Goal: Entertainment & Leisure: Browse casually

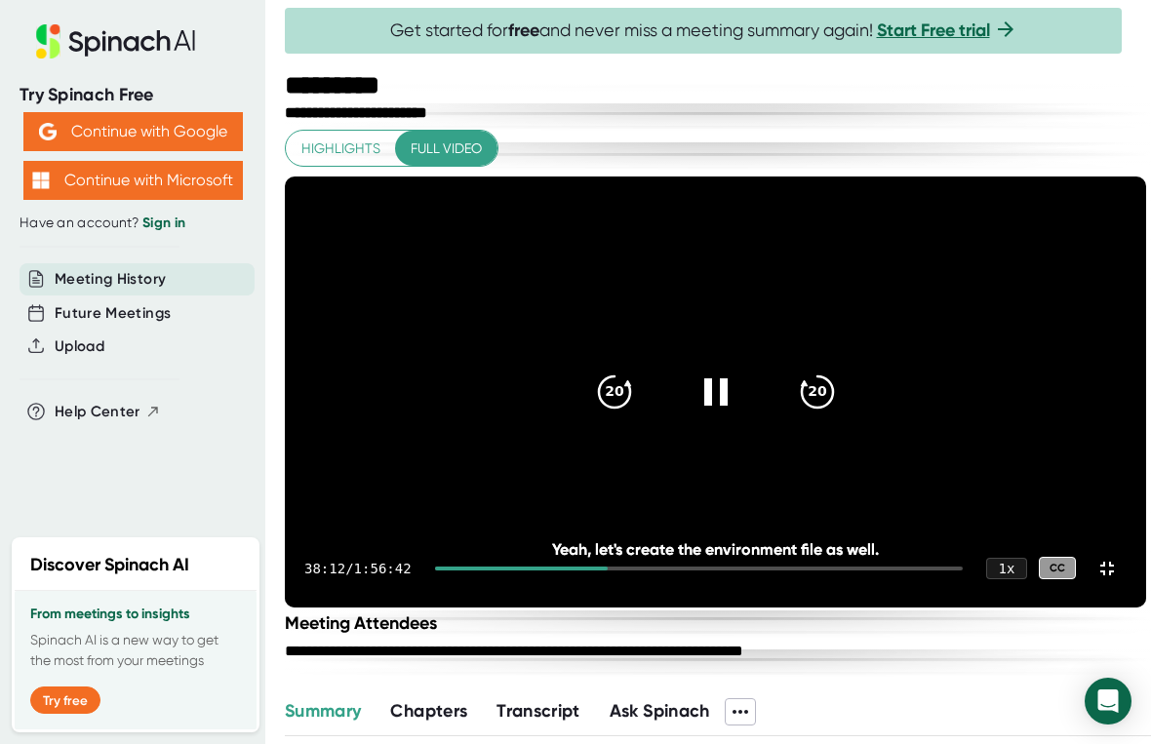
click at [591, 369] on icon "20" at bounding box center [614, 392] width 47 height 47
click at [591, 387] on icon "20" at bounding box center [614, 392] width 47 height 47
click at [591, 380] on icon "20" at bounding box center [614, 392] width 47 height 47
click at [591, 379] on icon "20" at bounding box center [614, 392] width 47 height 47
click at [591, 369] on icon "20" at bounding box center [614, 392] width 47 height 47
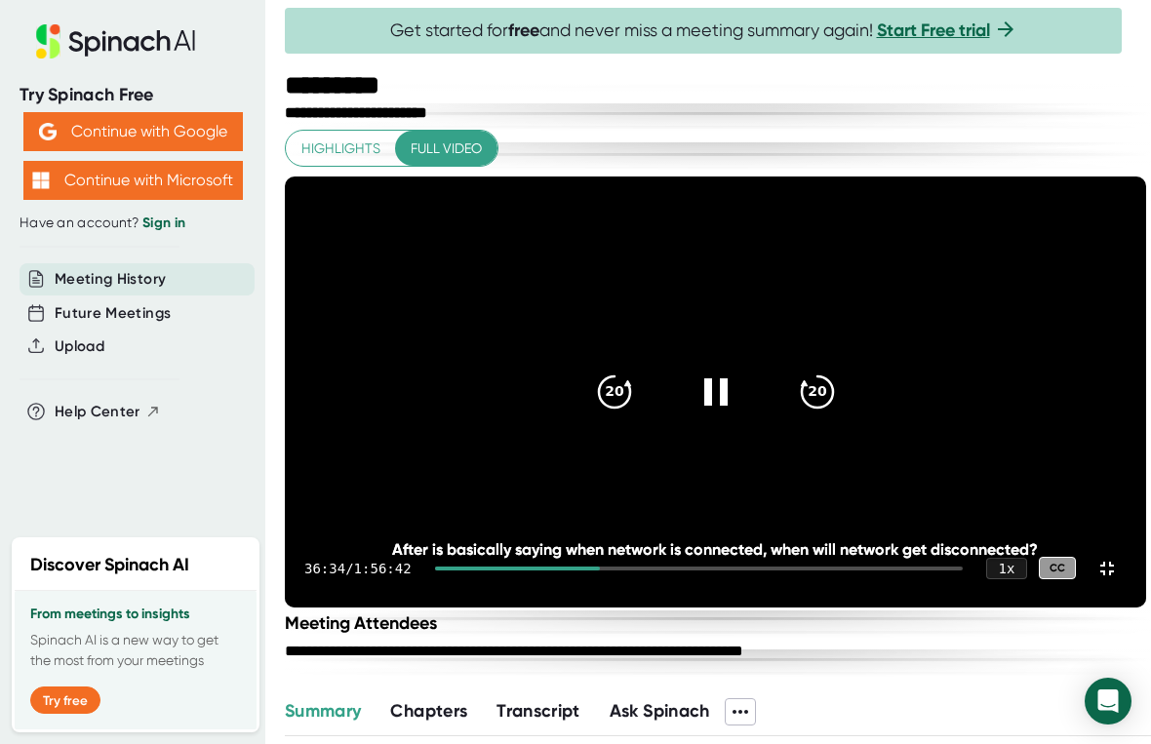
click at [591, 369] on icon "20" at bounding box center [614, 392] width 47 height 47
click at [591, 372] on icon "20" at bounding box center [614, 392] width 47 height 47
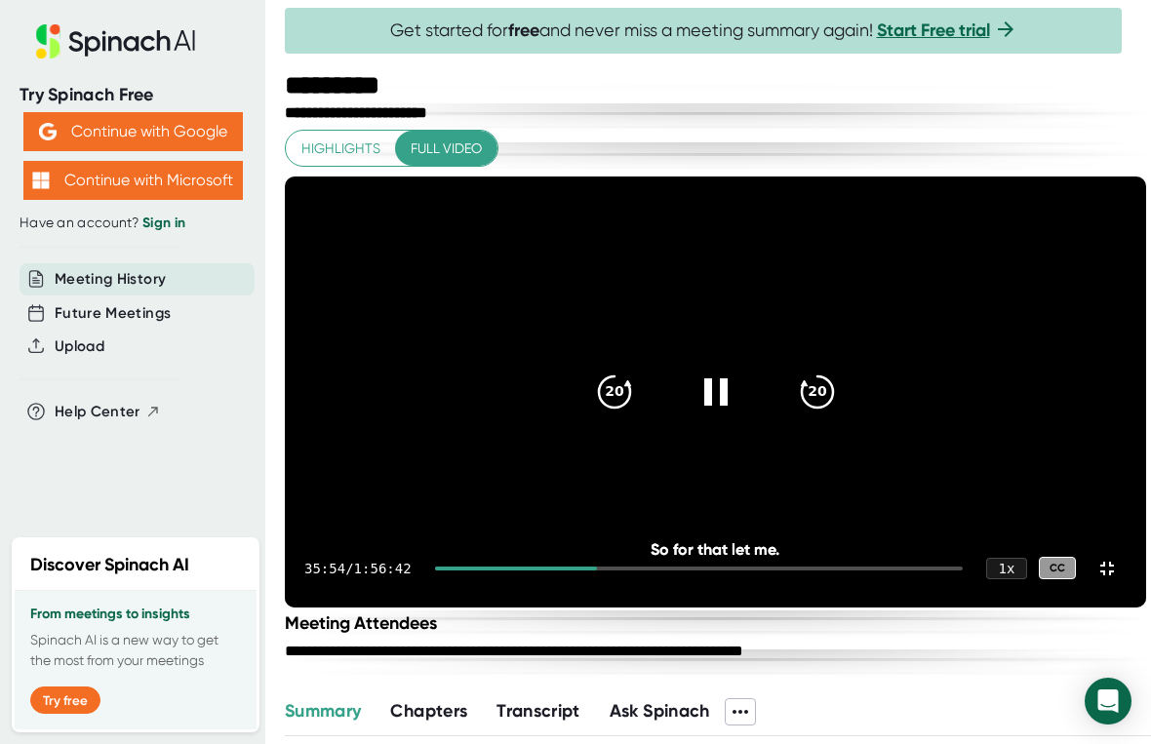
click at [599, 376] on icon at bounding box center [614, 391] width 31 height 31
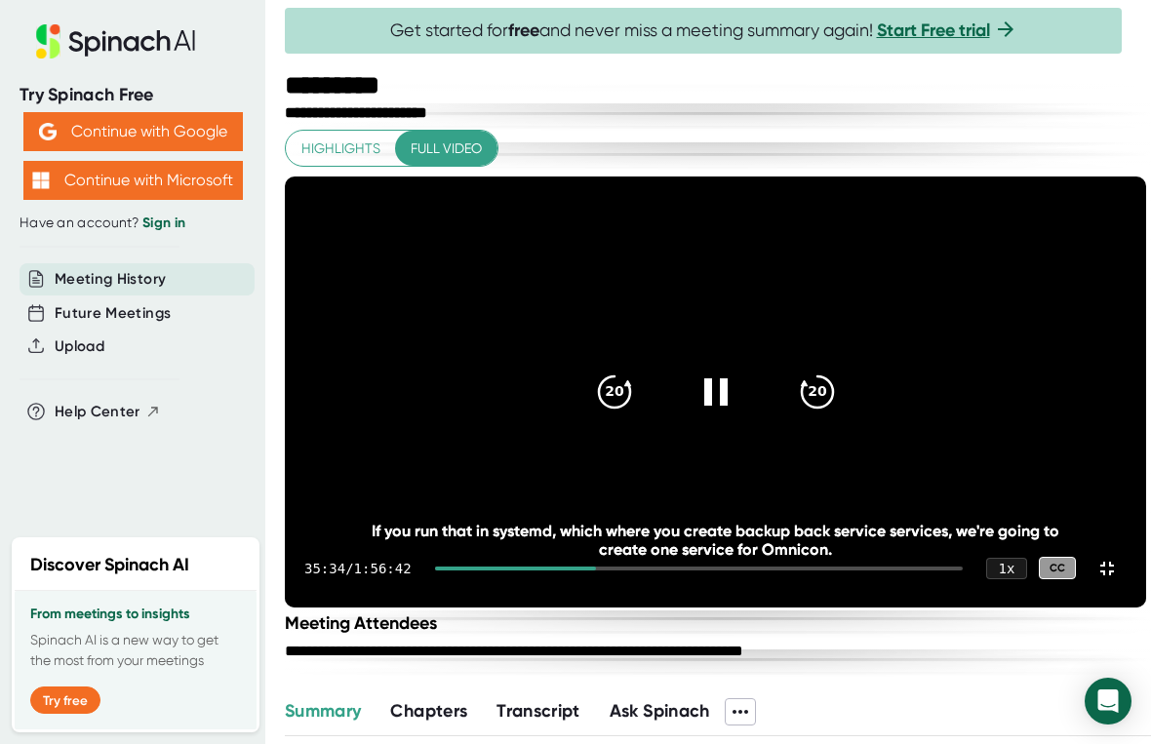
click at [599, 376] on icon at bounding box center [614, 391] width 31 height 31
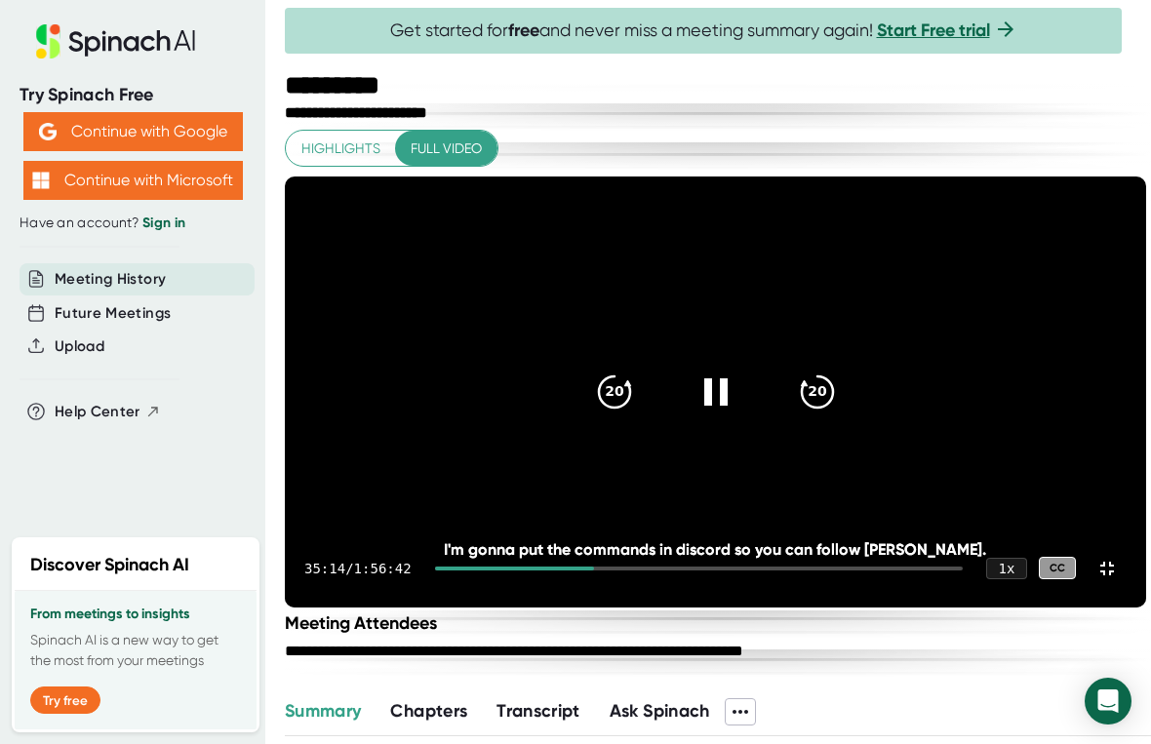
click at [591, 369] on icon "20" at bounding box center [614, 392] width 47 height 47
click at [692, 369] on icon at bounding box center [715, 392] width 47 height 47
click at [591, 369] on icon "20" at bounding box center [614, 392] width 47 height 47
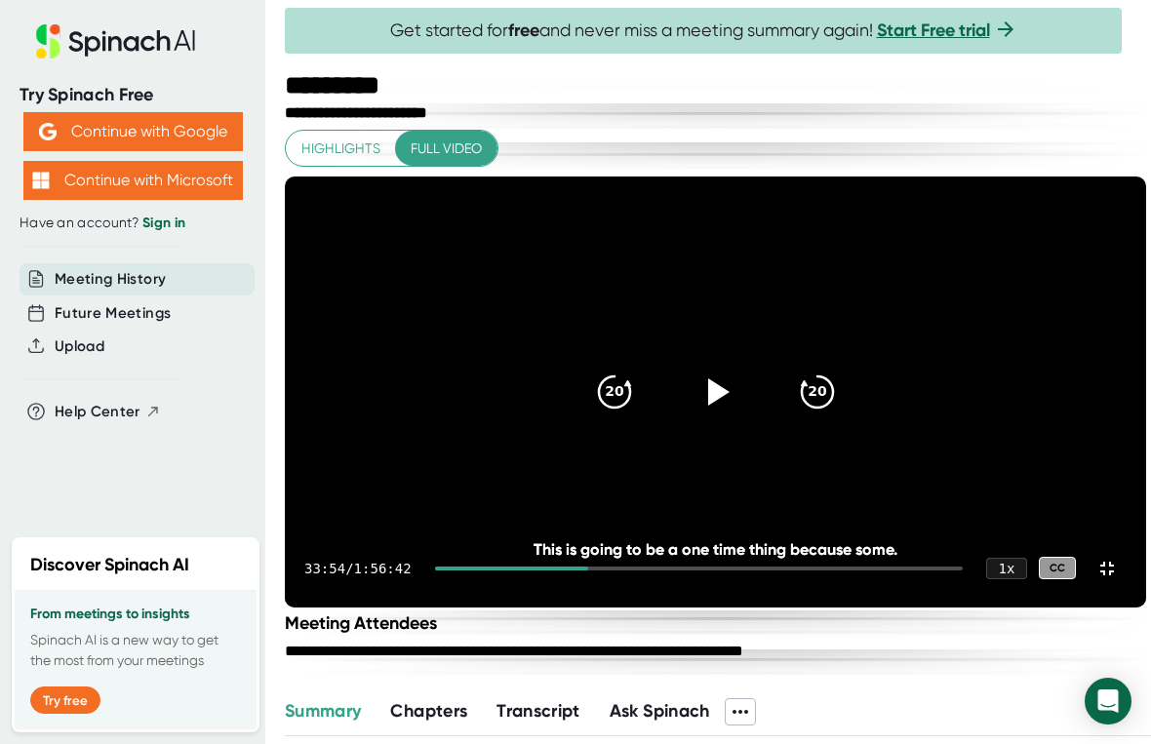
click at [591, 369] on icon "20" at bounding box center [614, 392] width 47 height 47
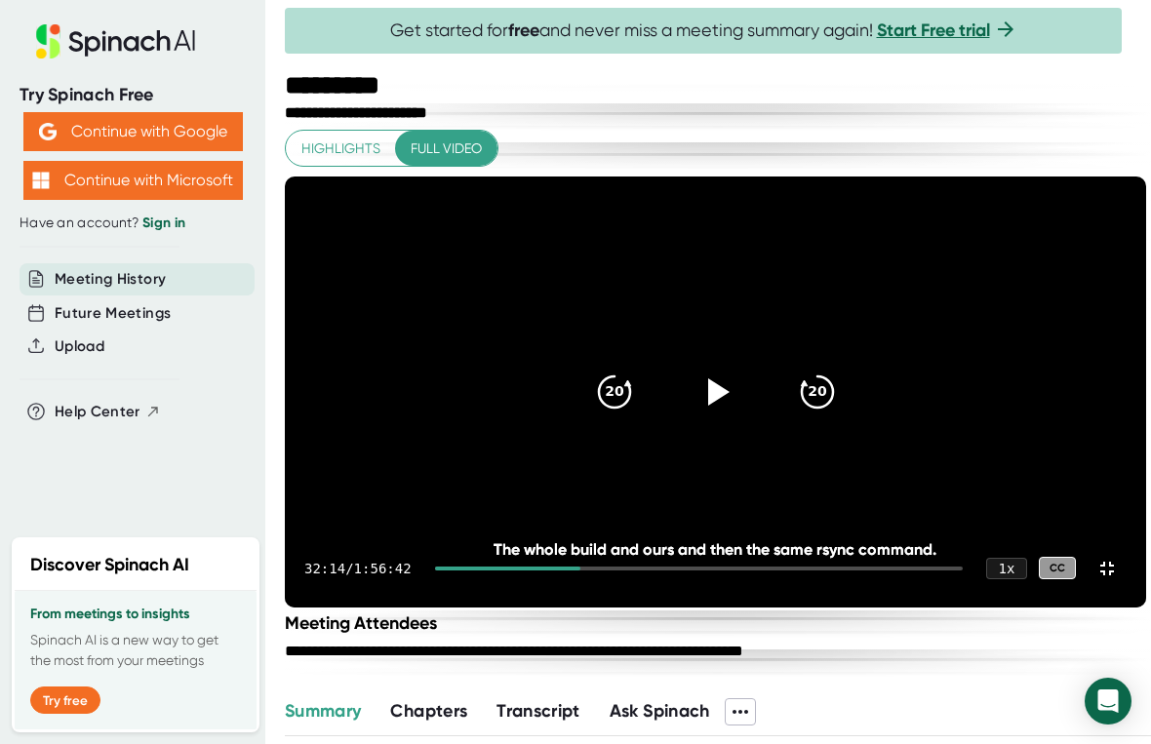
click at [591, 374] on icon "20" at bounding box center [614, 392] width 47 height 47
click at [591, 369] on icon "20" at bounding box center [614, 392] width 47 height 47
click at [599, 376] on icon at bounding box center [614, 391] width 31 height 31
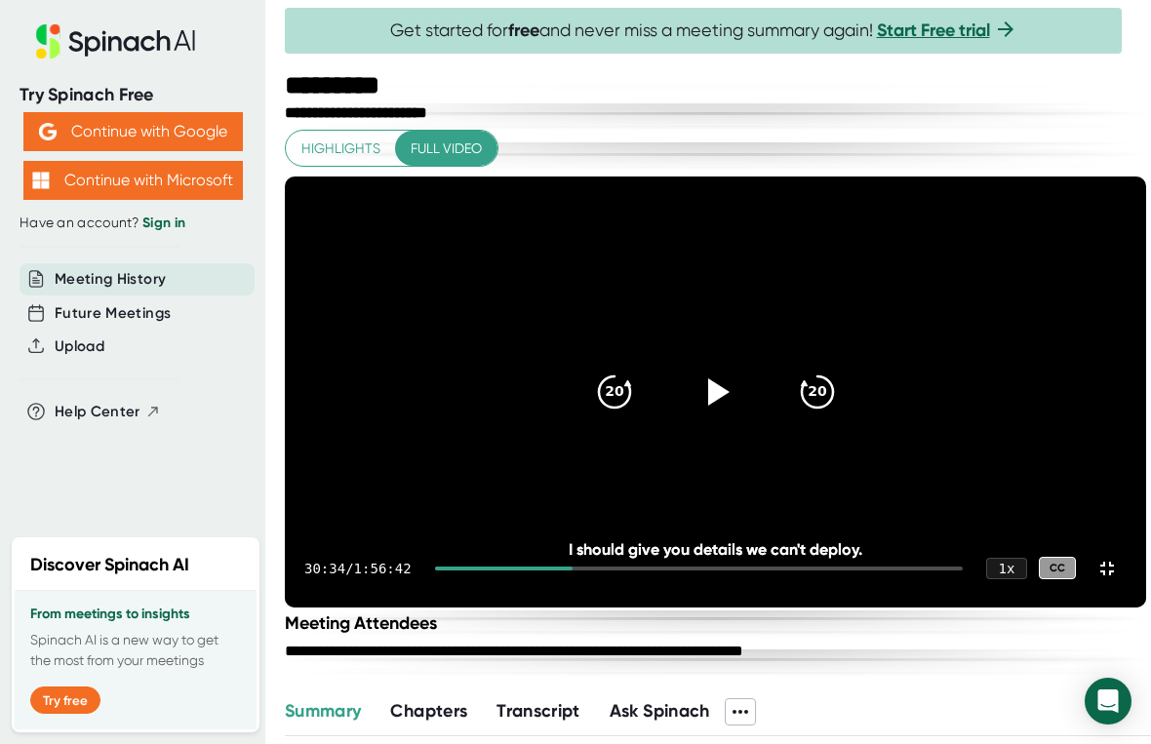
click at [591, 369] on icon "20" at bounding box center [614, 392] width 47 height 47
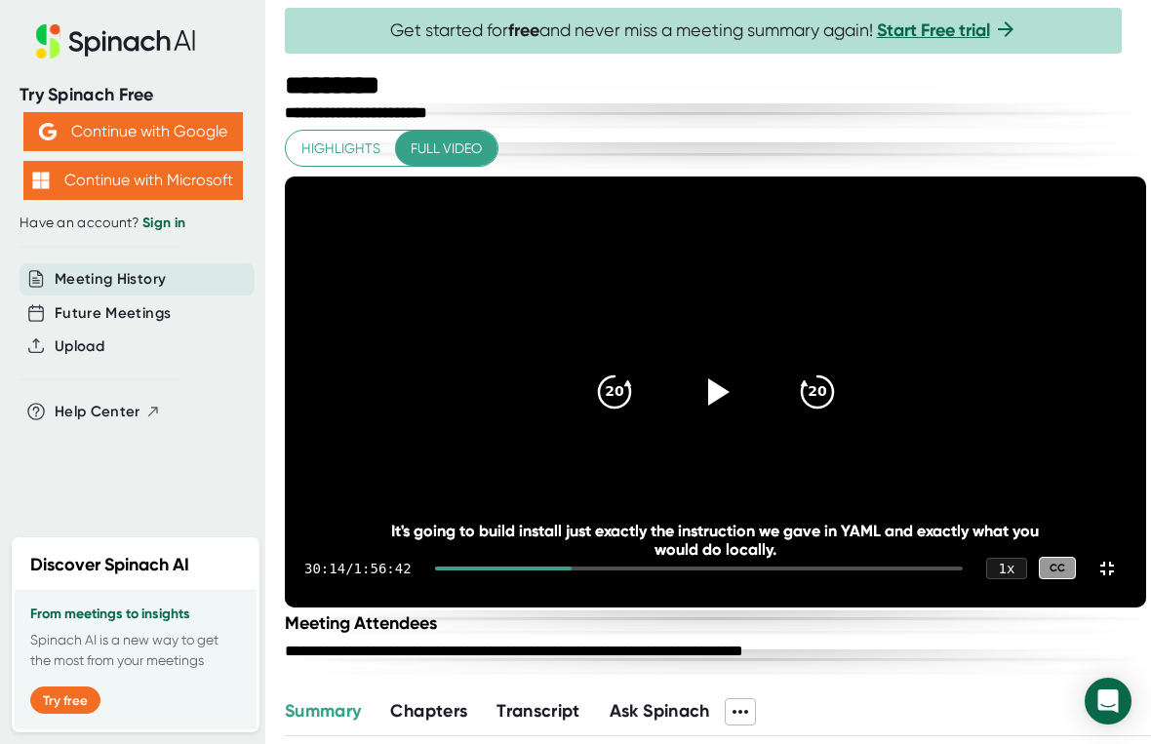
click at [591, 369] on icon "20" at bounding box center [614, 392] width 47 height 47
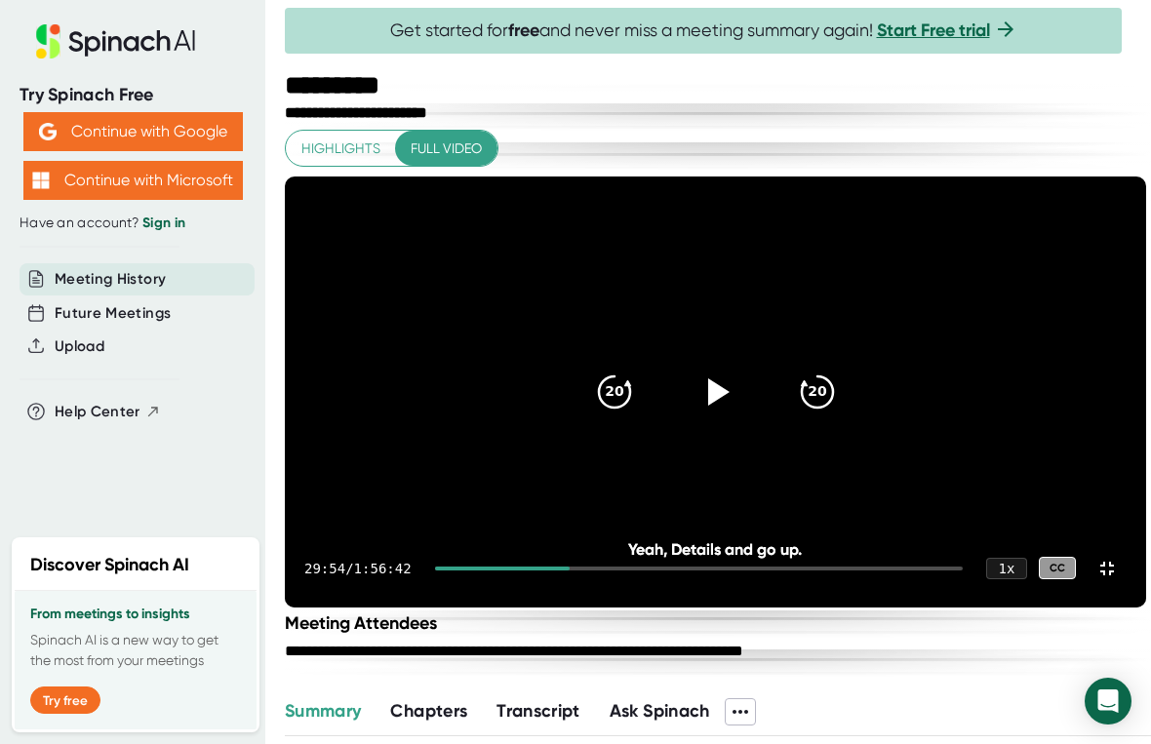
click at [599, 376] on icon at bounding box center [614, 391] width 31 height 31
click at [591, 369] on icon "20" at bounding box center [614, 392] width 47 height 47
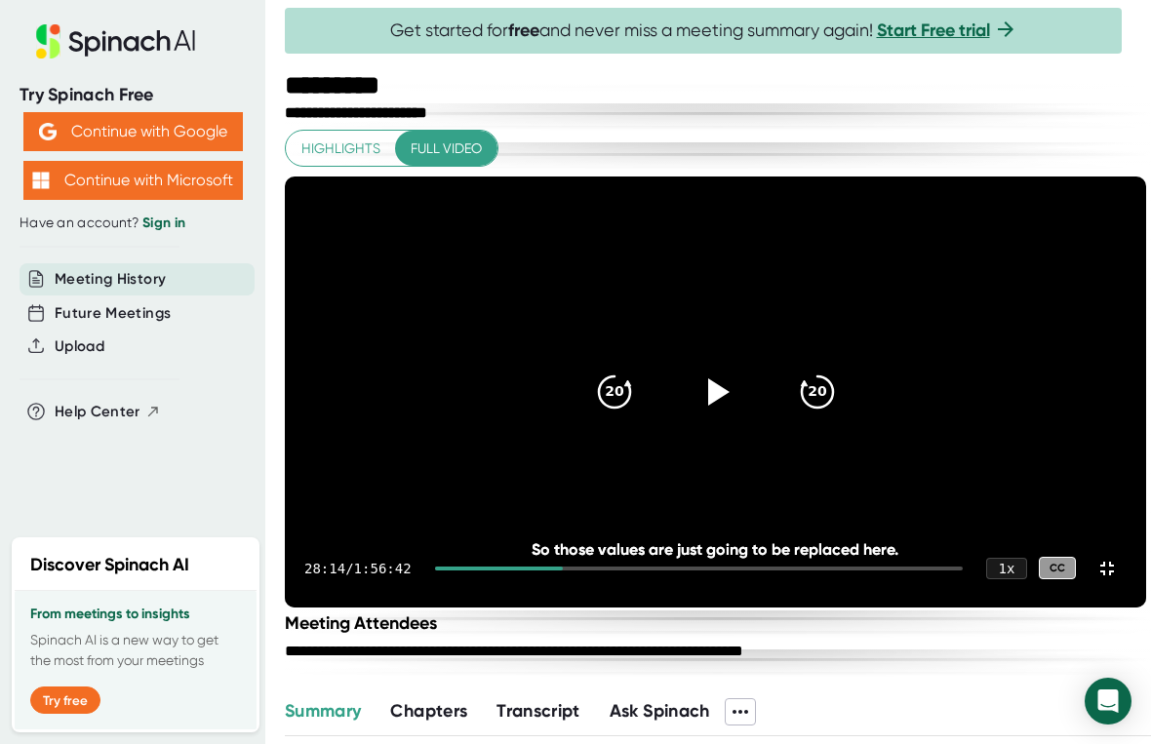
click at [591, 369] on icon "20" at bounding box center [614, 392] width 47 height 47
click at [575, 364] on div "20" at bounding box center [614, 392] width 78 height 78
click at [591, 369] on icon "20" at bounding box center [614, 392] width 47 height 47
click at [591, 393] on icon "20" at bounding box center [614, 392] width 47 height 47
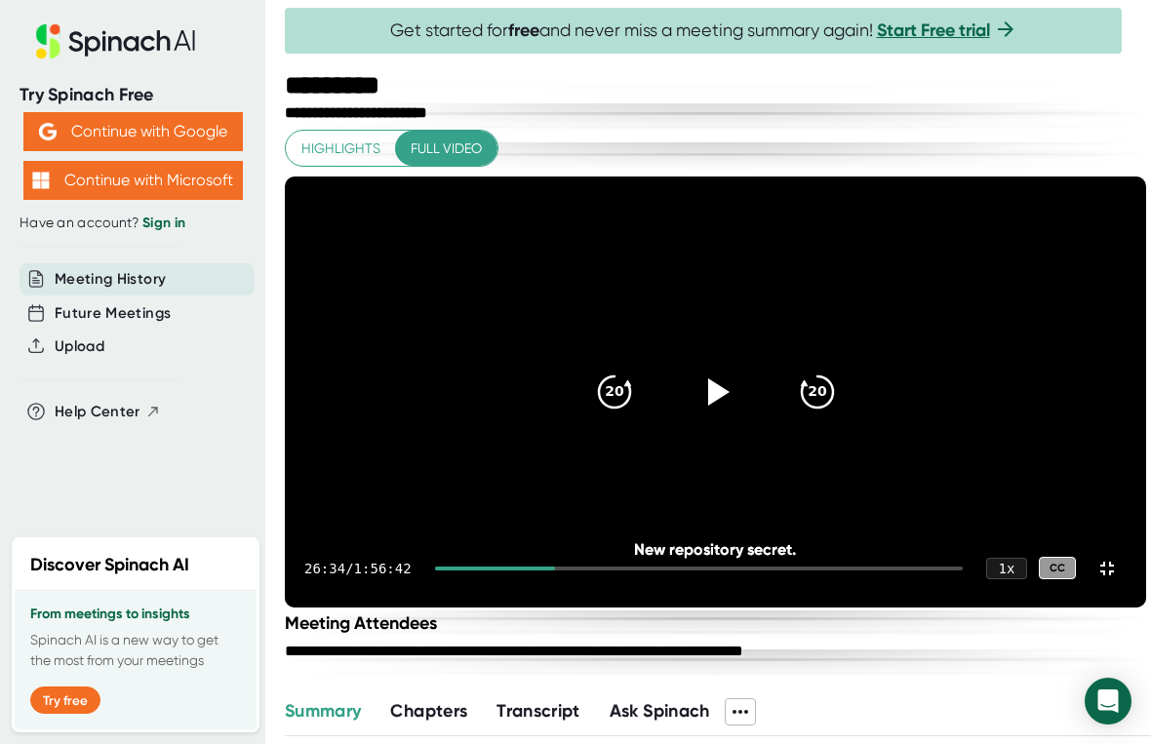
click at [591, 384] on icon "20" at bounding box center [614, 392] width 47 height 47
click at [591, 383] on icon "20" at bounding box center [614, 392] width 47 height 47
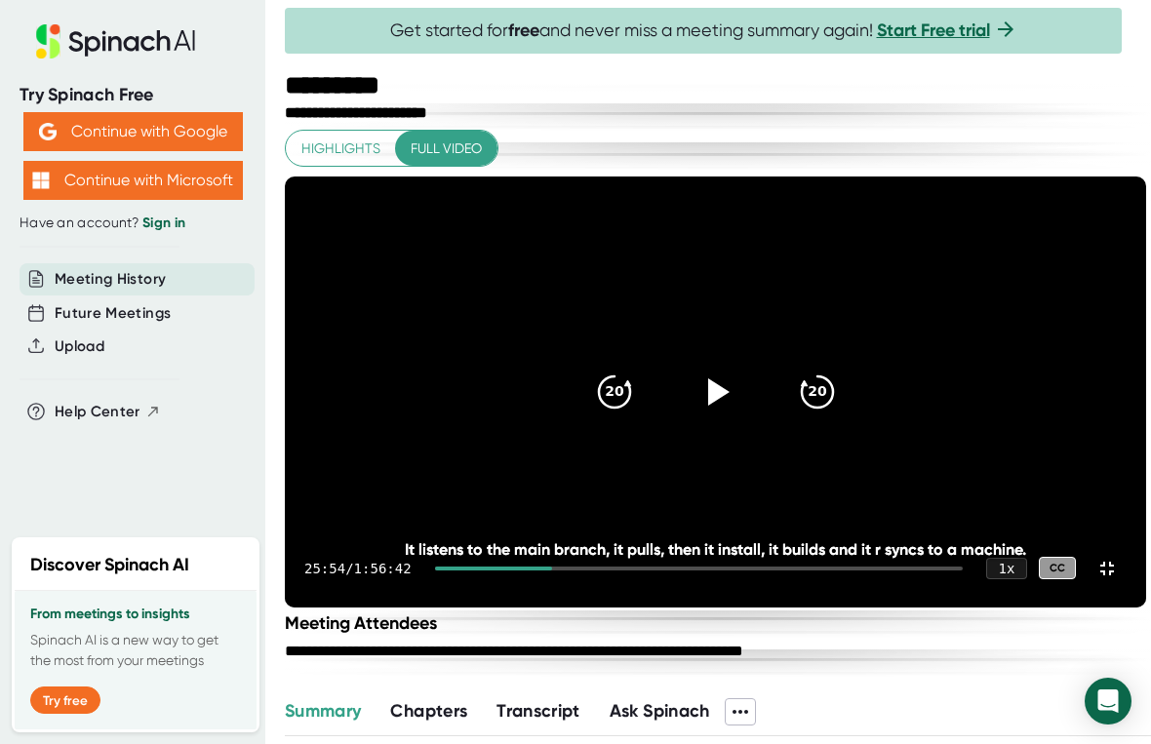
click at [591, 386] on icon "20" at bounding box center [614, 392] width 47 height 47
click at [591, 383] on icon "20" at bounding box center [614, 392] width 47 height 47
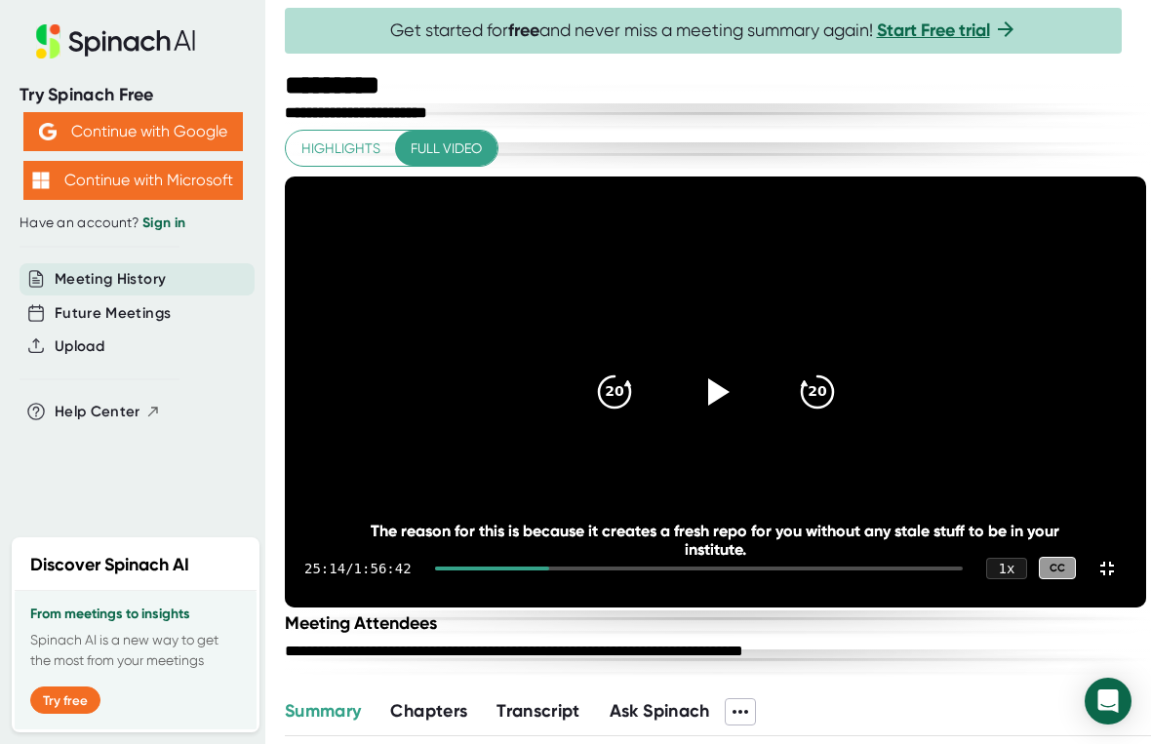
click at [599, 388] on icon at bounding box center [614, 391] width 31 height 31
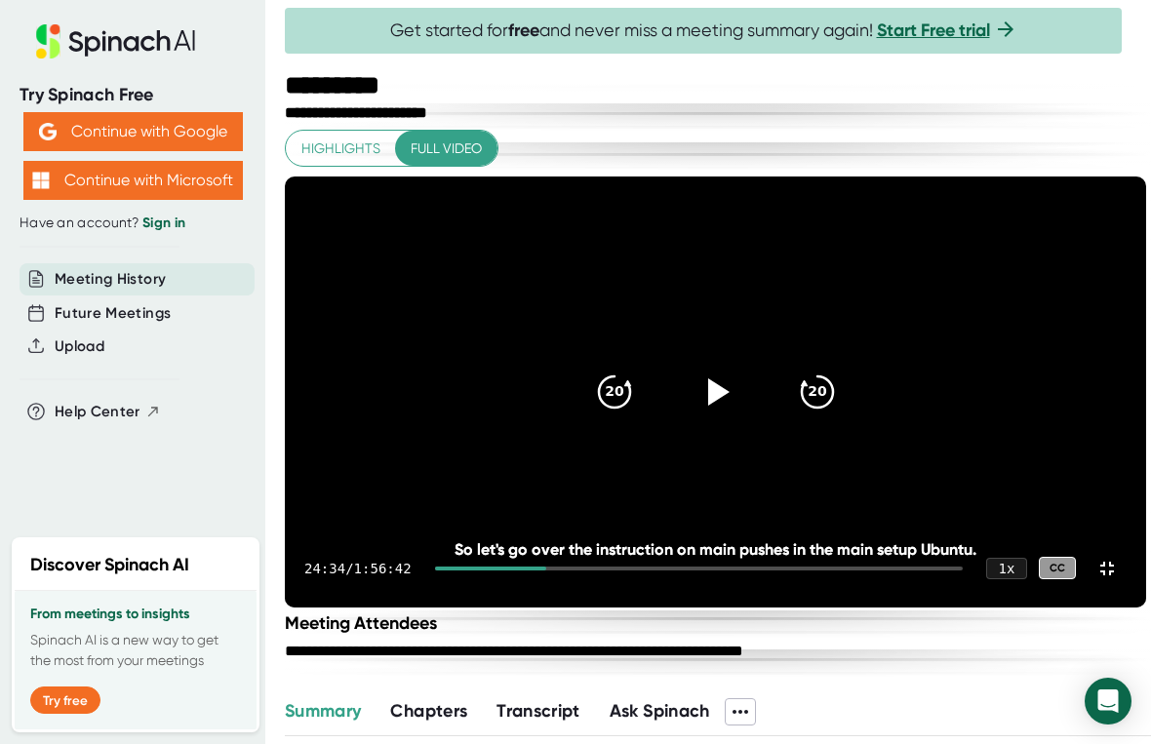
click at [591, 381] on icon "20" at bounding box center [614, 392] width 47 height 47
click at [591, 369] on icon "20" at bounding box center [614, 392] width 47 height 47
click at [591, 374] on icon "20" at bounding box center [614, 392] width 47 height 47
click at [591, 371] on icon "20" at bounding box center [614, 392] width 47 height 47
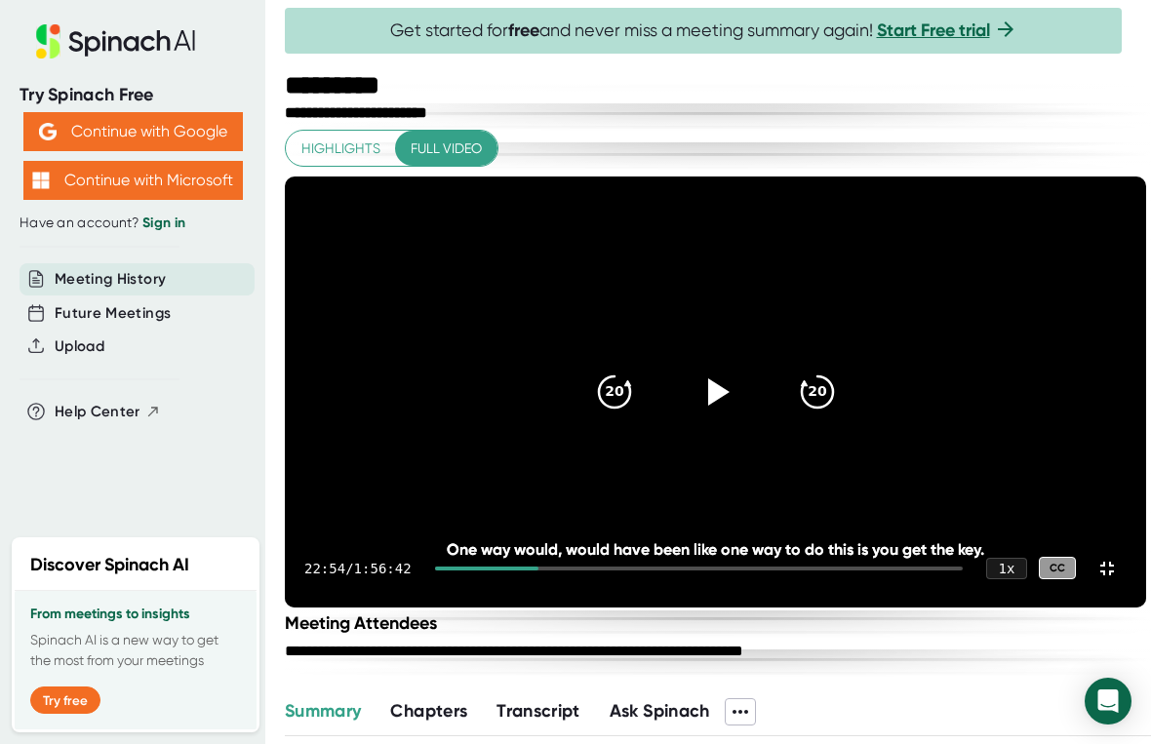
click at [591, 369] on icon "20" at bounding box center [614, 392] width 47 height 47
click at [599, 381] on icon at bounding box center [614, 391] width 31 height 31
click at [591, 385] on icon "20" at bounding box center [614, 392] width 47 height 47
click at [599, 389] on icon at bounding box center [614, 391] width 31 height 31
click at [575, 404] on div "20" at bounding box center [614, 392] width 78 height 78
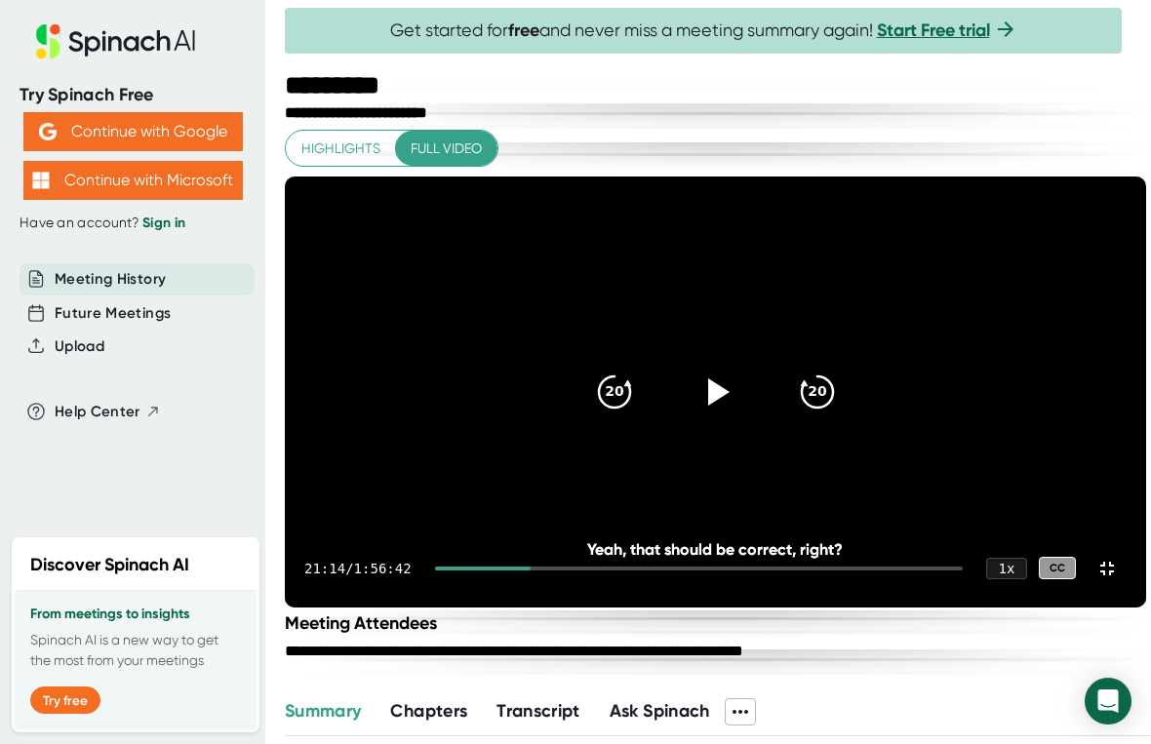
click at [599, 388] on icon at bounding box center [614, 391] width 31 height 31
click at [591, 373] on icon "20" at bounding box center [614, 392] width 47 height 47
click at [677, 383] on div at bounding box center [716, 392] width 78 height 78
click at [692, 369] on icon at bounding box center [715, 392] width 47 height 47
